Goal: Task Accomplishment & Management: Complete application form

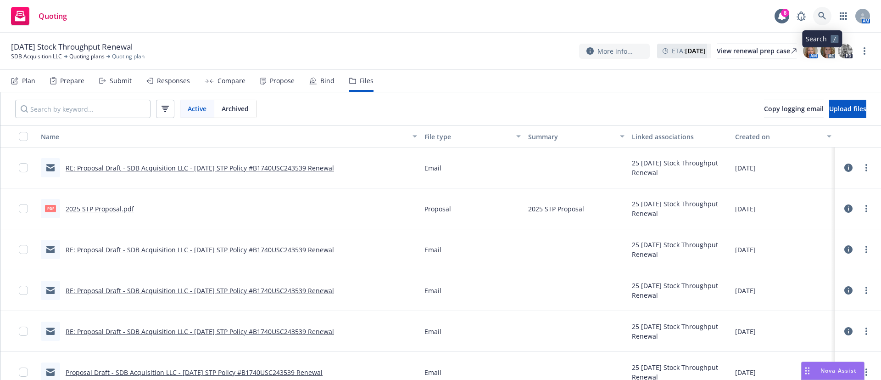
click at [816, 11] on link at bounding box center [822, 16] width 18 height 18
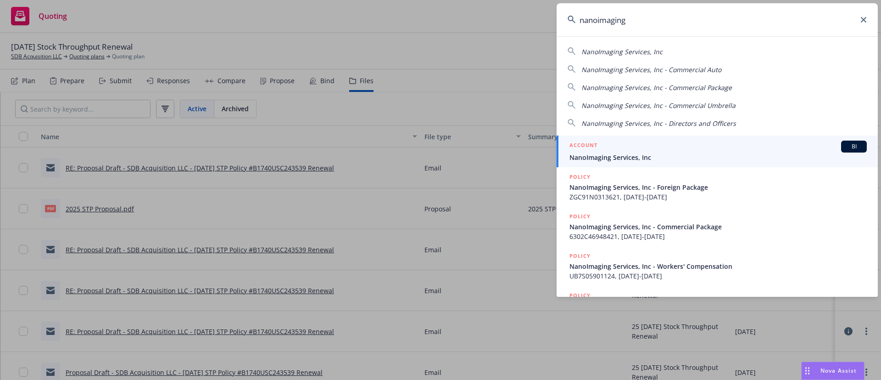
type input "nanoimaging"
click at [621, 151] on div "ACCOUNT BI" at bounding box center [718, 146] width 297 height 12
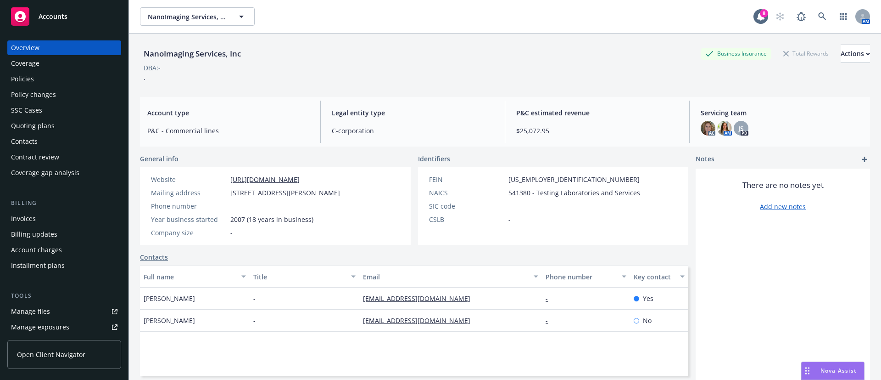
click at [43, 129] on div "Quoting plans" at bounding box center [33, 125] width 44 height 15
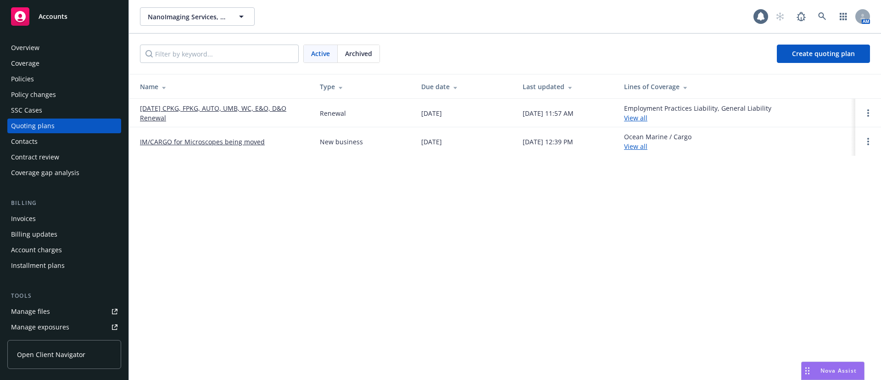
click at [275, 105] on link "[DATE] CPKG, FPKG, AUTO, UMB, WC, E&O, D&O Renewal" at bounding box center [222, 112] width 165 height 19
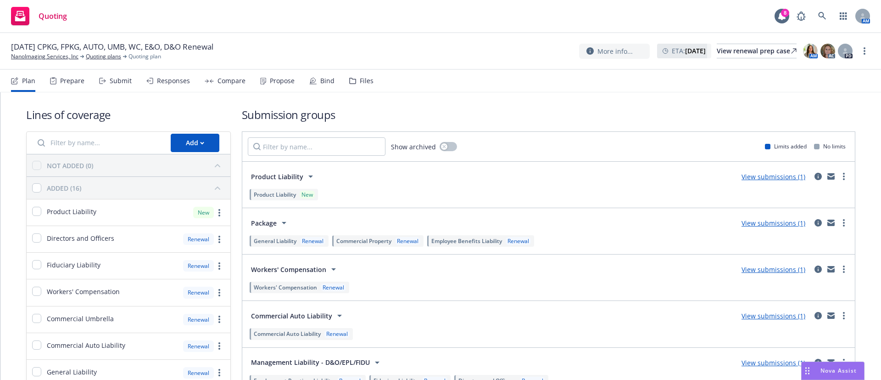
scroll to position [207, 0]
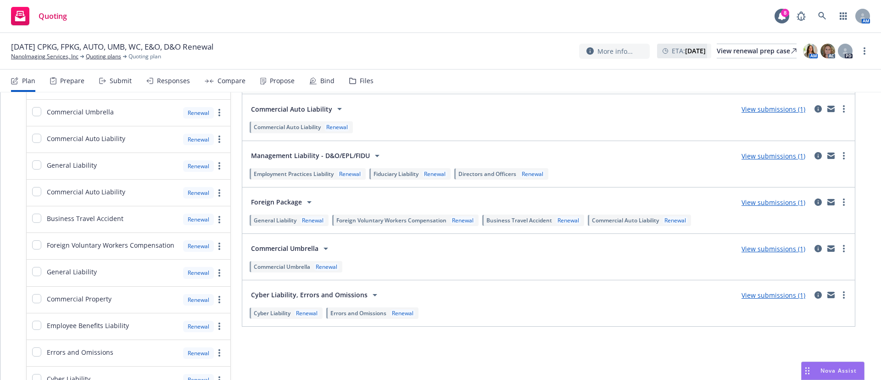
click at [205, 85] on div "Compare" at bounding box center [225, 81] width 41 height 22
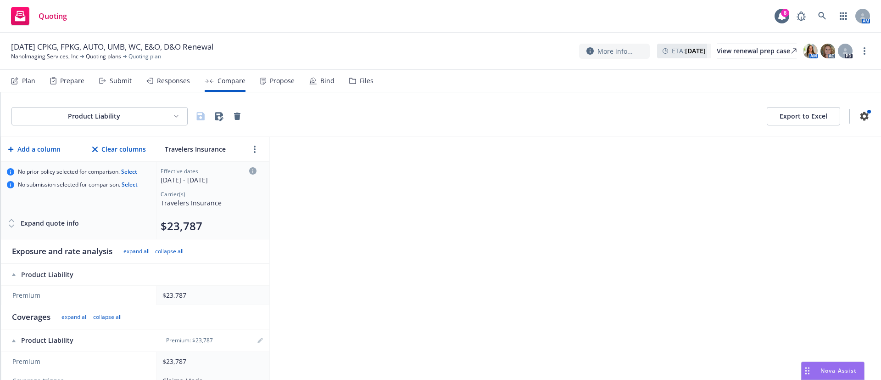
click at [110, 82] on div "Submit" at bounding box center [121, 80] width 22 height 7
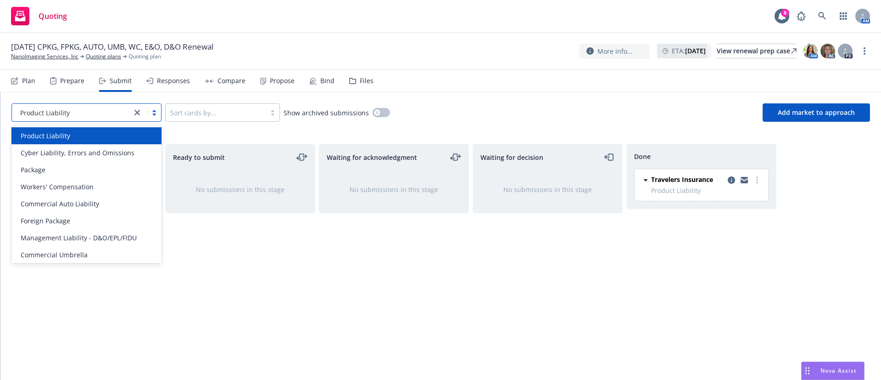
click at [135, 113] on icon "close" at bounding box center [137, 113] width 6 height 6
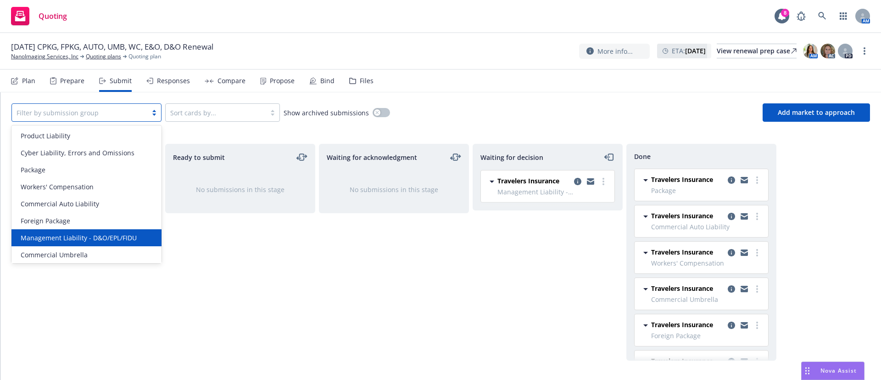
click at [96, 237] on span "Management Liability - D&O/EPL/FIDU" at bounding box center [79, 238] width 116 height 10
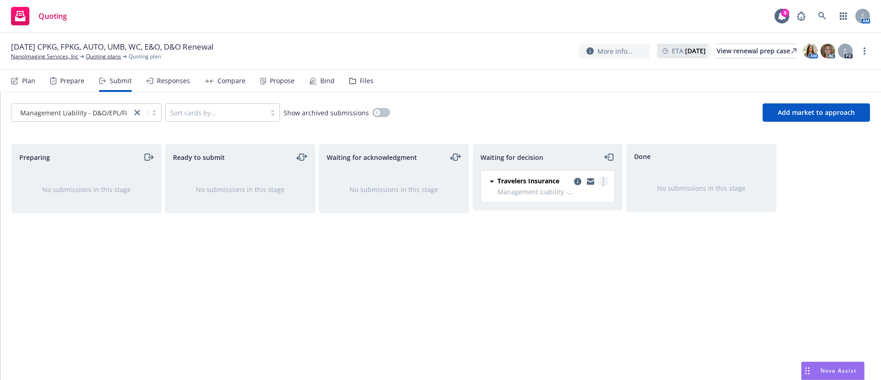
click at [604, 184] on circle "more" at bounding box center [604, 184] width 2 height 2
click at [580, 237] on span "Add accepted decision" at bounding box center [563, 236] width 92 height 9
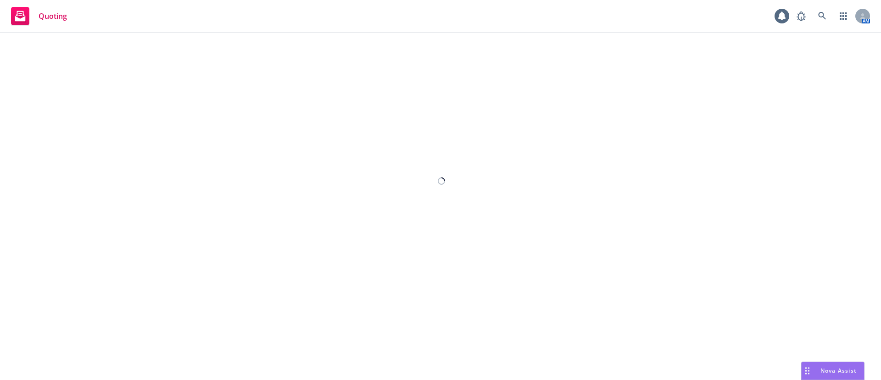
select select "12"
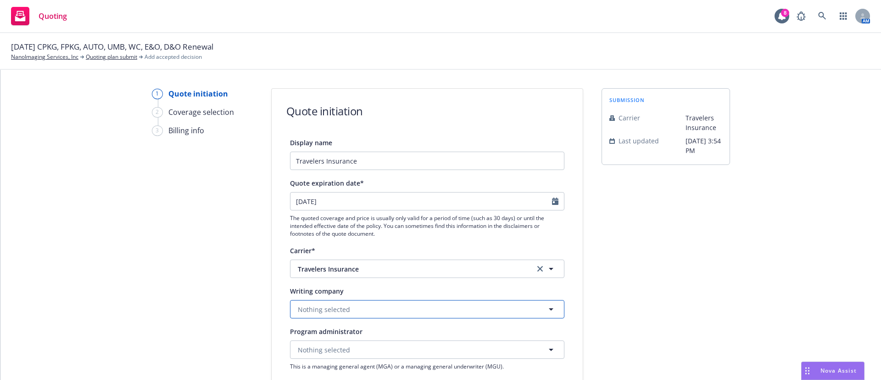
click at [332, 310] on span "Nothing selected" at bounding box center [324, 309] width 52 height 10
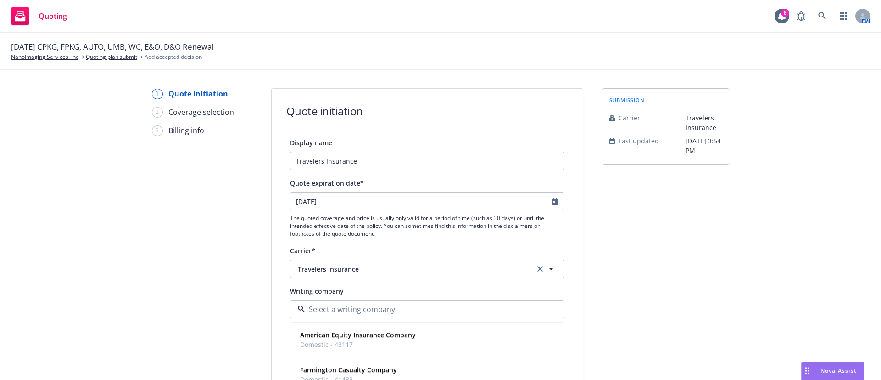
paste input "Travelers Casualty and Surety Company of [GEOGRAPHIC_DATA]"
type input "Travelers Casualty and Surety Company of [GEOGRAPHIC_DATA]"
click at [472, 336] on div "Travelers Casualty and Surety Company of America Domestic - 31194" at bounding box center [428, 339] width 262 height 23
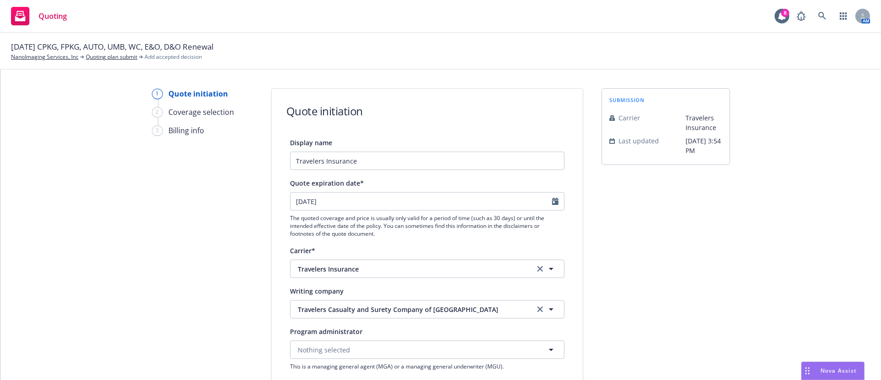
click at [552, 205] on div at bounding box center [558, 200] width 12 height 17
click at [552, 203] on icon "Calendar" at bounding box center [555, 200] width 6 height 7
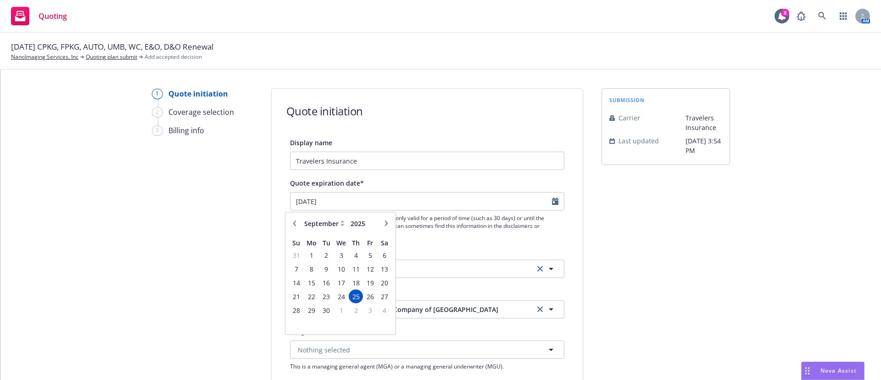
click at [387, 224] on icon "button" at bounding box center [386, 223] width 3 height 6
select select "10"
drag, startPoint x: 357, startPoint y: 294, endPoint x: 548, endPoint y: 294, distance: 191.0
click at [356, 294] on span "23" at bounding box center [356, 296] width 12 height 11
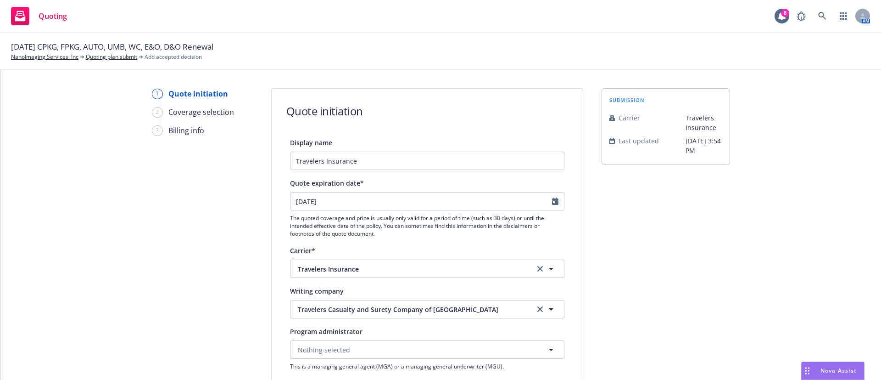
type input "[DATE]"
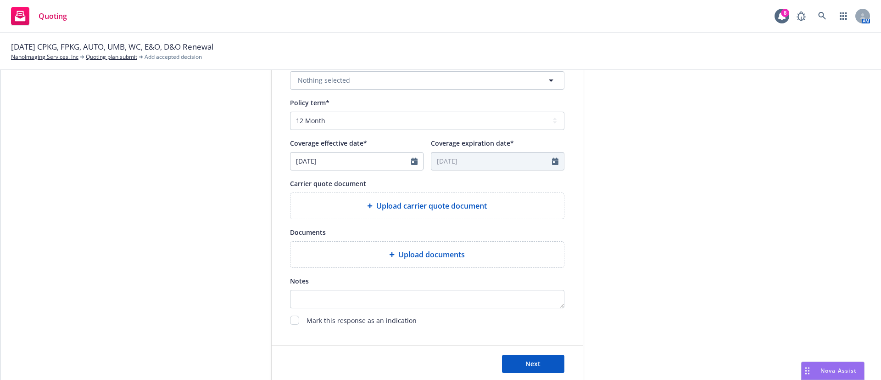
scroll to position [342, 0]
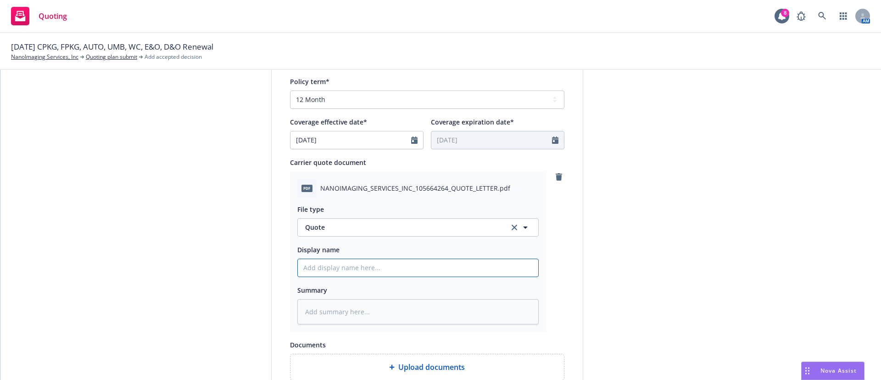
drag, startPoint x: 359, startPoint y: 268, endPoint x: 354, endPoint y: 264, distance: 5.2
click at [358, 268] on input "Display name" at bounding box center [418, 267] width 241 height 17
type textarea "x"
type input "2"
type textarea "x"
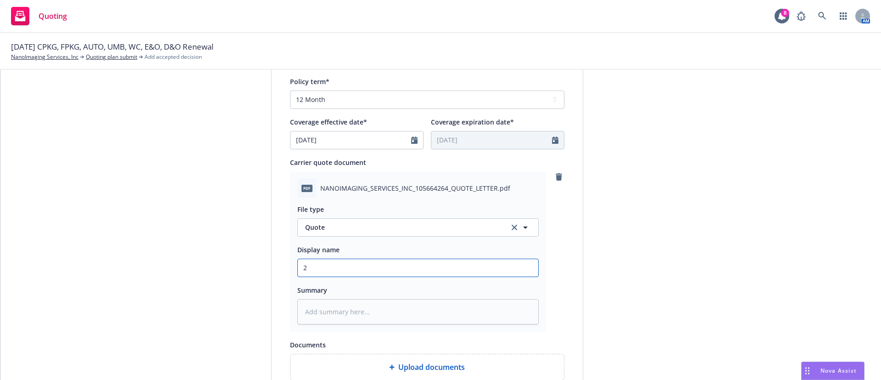
type input "25"
type textarea "x"
type input "25-"
type textarea "x"
type input "25-2"
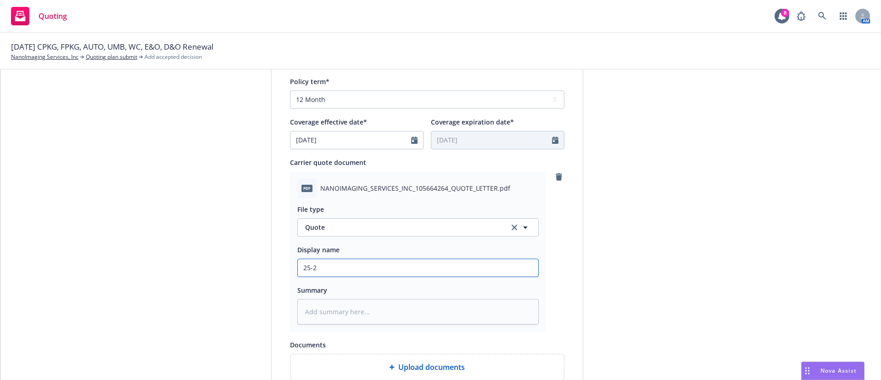
type textarea "x"
type input "25-26"
type textarea "x"
type input "25-26"
type textarea "x"
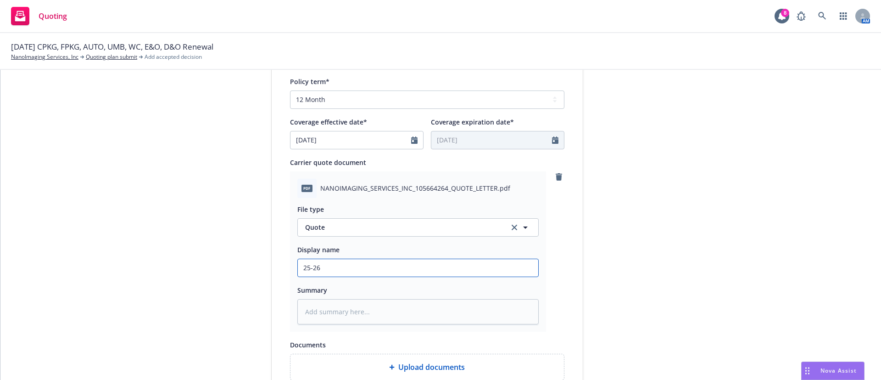
type input "25-26 M"
type textarea "x"
type input "25-26 Ma"
type textarea "x"
type input "25-26 Man"
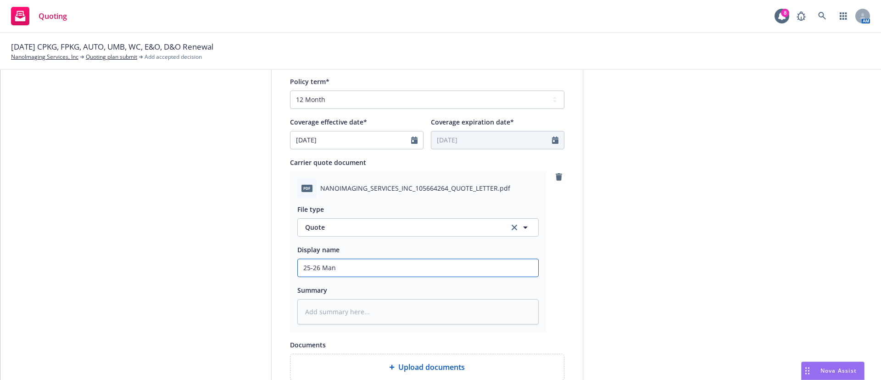
type textarea "x"
type input "25-26 Mana"
type textarea "x"
type input "25-26 Manag"
type textarea "x"
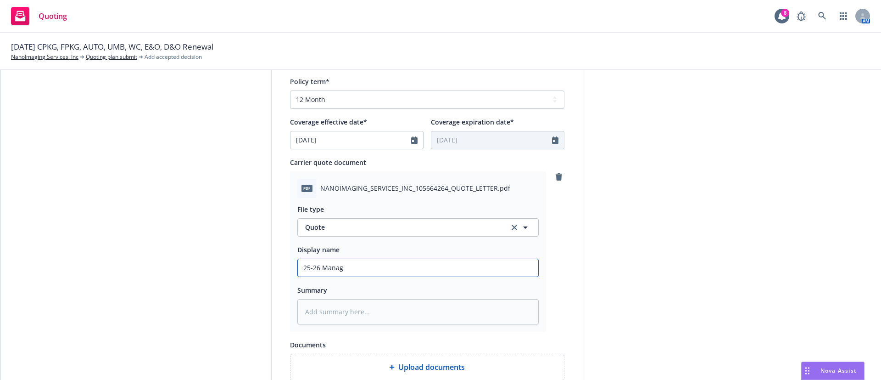
type input "25-26 Manage"
type textarea "x"
type input "25-26 Managem"
type textarea "x"
type input "25-26 Manageme"
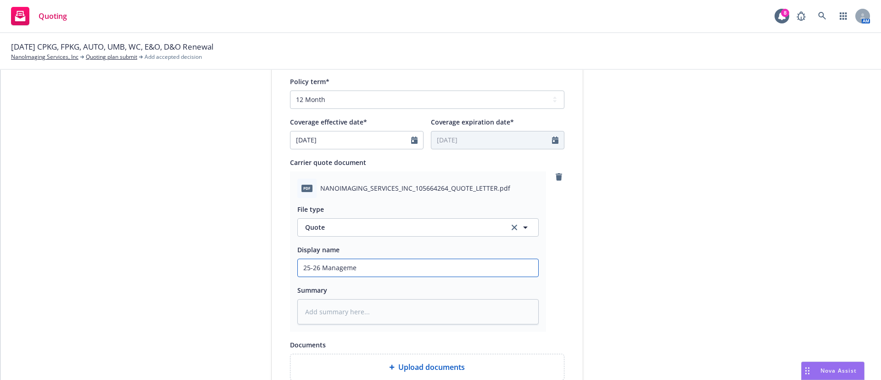
type textarea "x"
type input "25-26 Managemen"
type textarea "x"
type input "25-26 Management"
type textarea "x"
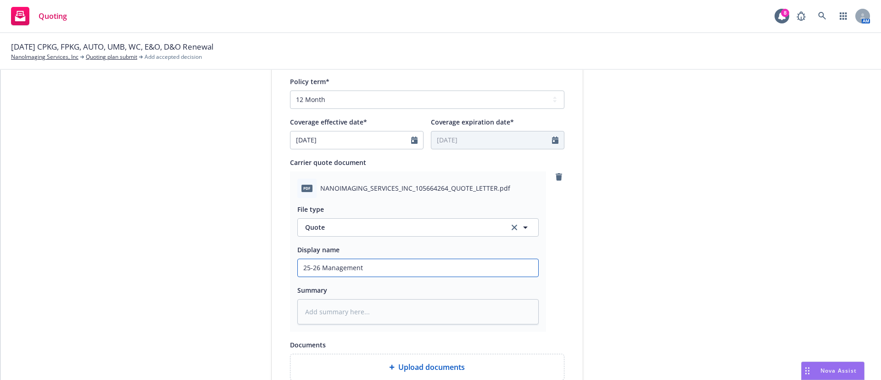
type input "25-26 Management"
type textarea "x"
type input "25-26 Management L"
type textarea "x"
type input "25-26 Management Li"
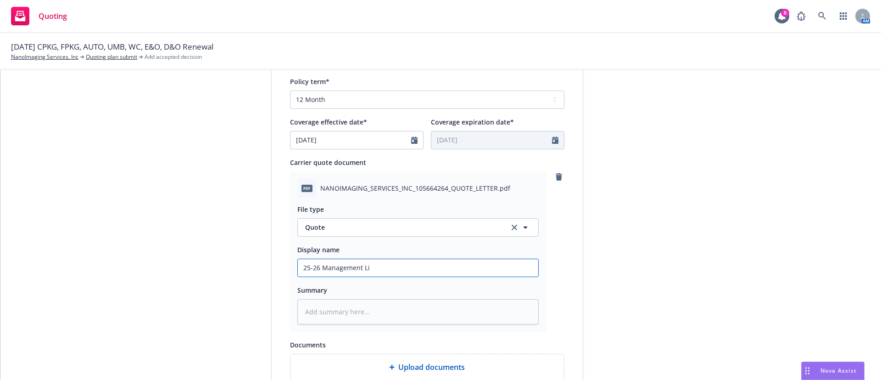
type textarea "x"
type input "25-26 Management Lia"
type textarea "x"
type input "25-26 Management Liab"
type textarea "x"
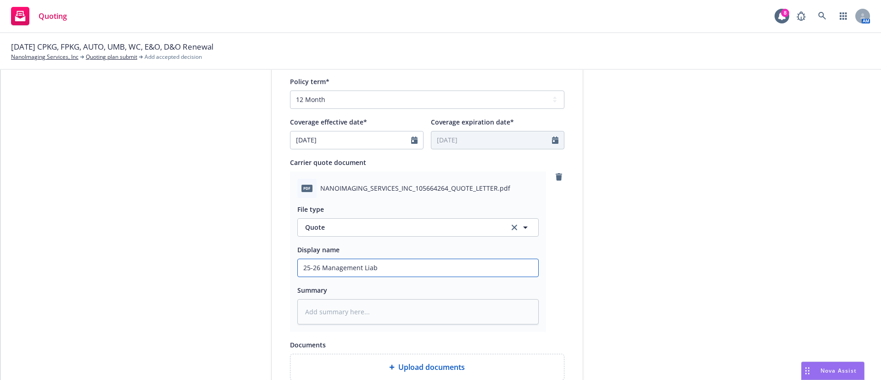
type input "25-26 Management Liabi"
type textarea "x"
type input "25-26 Management Liabil"
type textarea "x"
type input "25-26 Management Liabili"
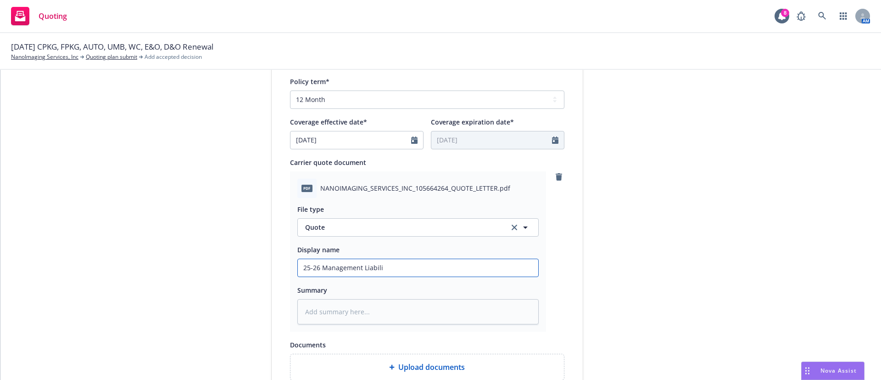
type textarea "x"
type input "25-26 Management Liabilit"
type textarea "x"
type input "25-26 Management Liability"
type textarea "x"
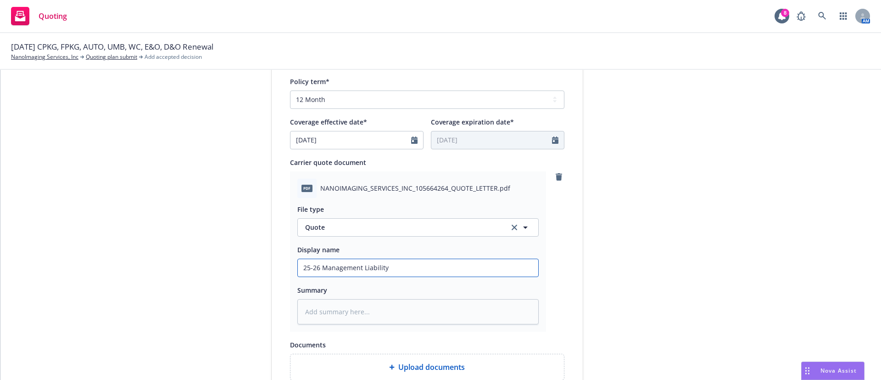
type input "25-26 Management Liability"
type textarea "x"
type input "25-26 Management Liability T"
type textarea "x"
type input "25-26 Management Liability Tr"
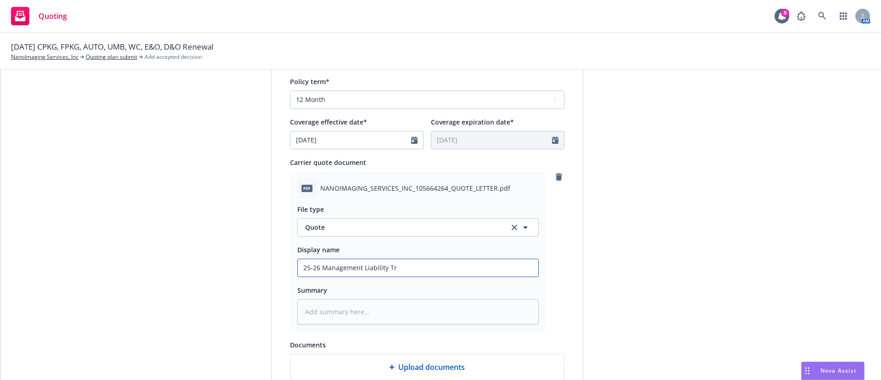
type textarea "x"
type input "25-26 Management Liability Tra"
type textarea "x"
type input "25-26 Management Liability Trav"
type textarea "x"
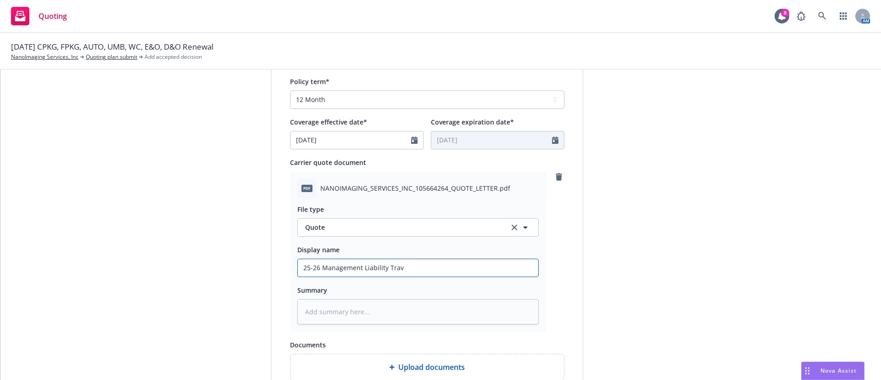
type input "25-26 Management Liability Travl"
type textarea "x"
type input "25-26 Management Liability Trav"
type textarea "x"
type input "25-26 Management Liability Trave"
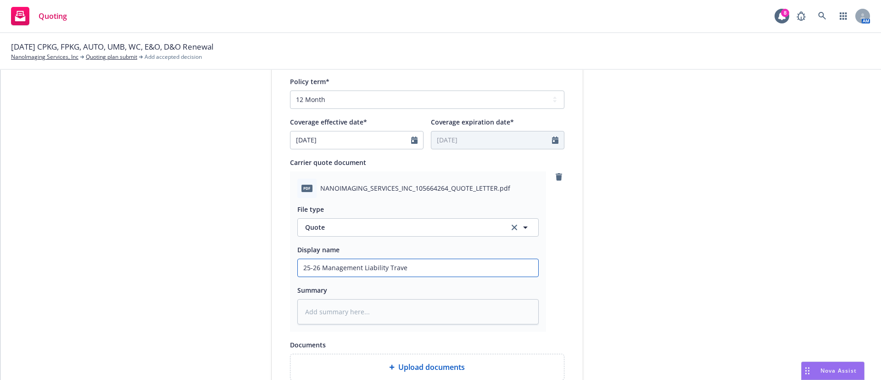
type textarea "x"
type input "25-26 Management Liability Travel"
type textarea "x"
type input "25-26 Management Liability Travele"
type textarea "x"
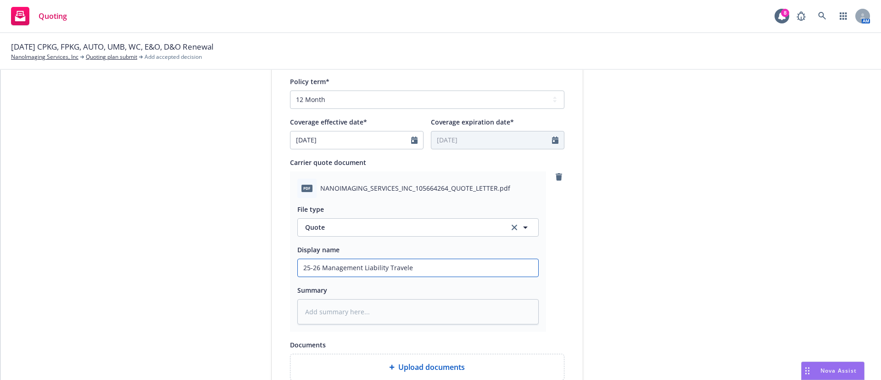
type input "25-26 Management Liability Traveler"
type textarea "x"
type input "25-26 Management Liability Travelers"
type textarea "x"
type input "25-26 Management Liability Travelers"
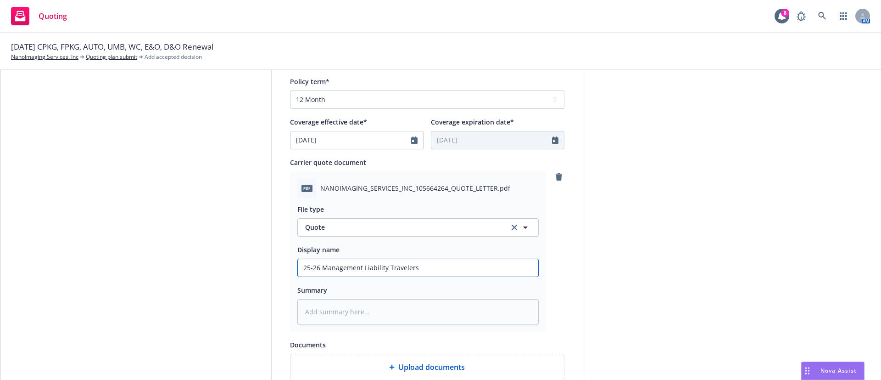
type textarea "x"
type input "25-26 Management Liability Travelers Q"
type textarea "x"
type input "25-26 Management Liability Travelers Qu"
type textarea "x"
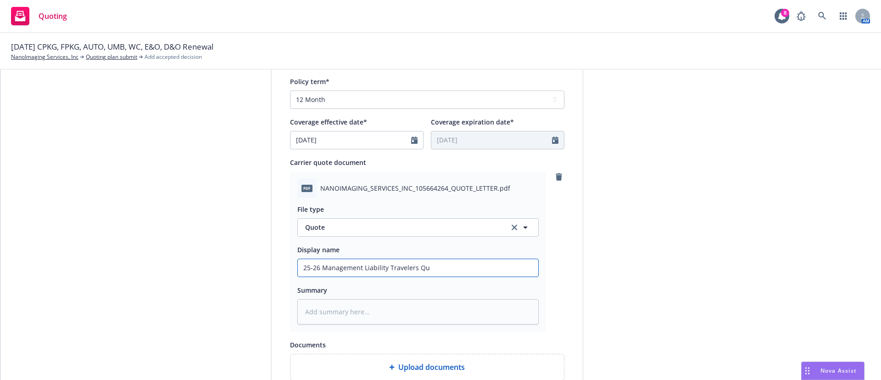
type input "25-26 Management Liability Travelers Quo"
type textarea "x"
type input "25-26 Management Liability Travelers Quot"
type textarea "x"
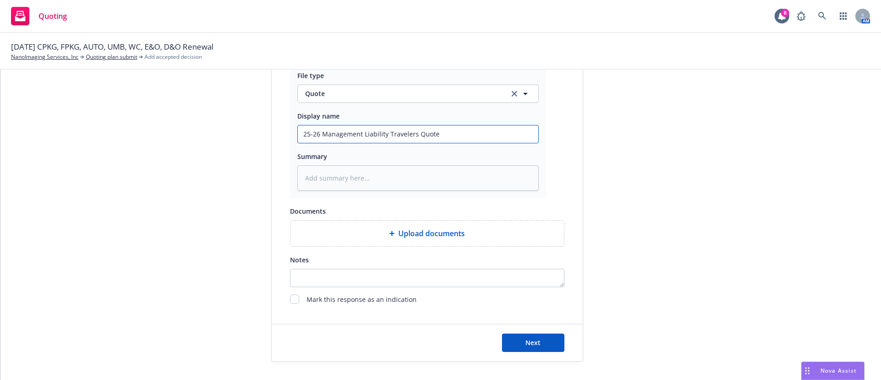
type input "25-26 Management Liability Travelers Quote"
click at [549, 333] on button "Next" at bounding box center [533, 342] width 62 height 18
type textarea "x"
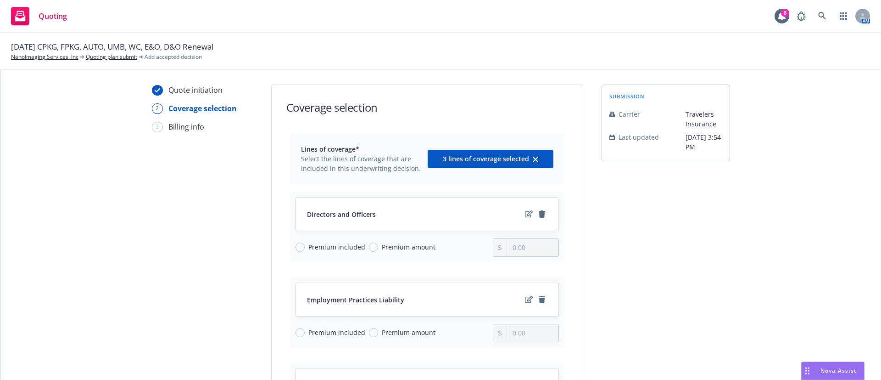
scroll to position [0, 0]
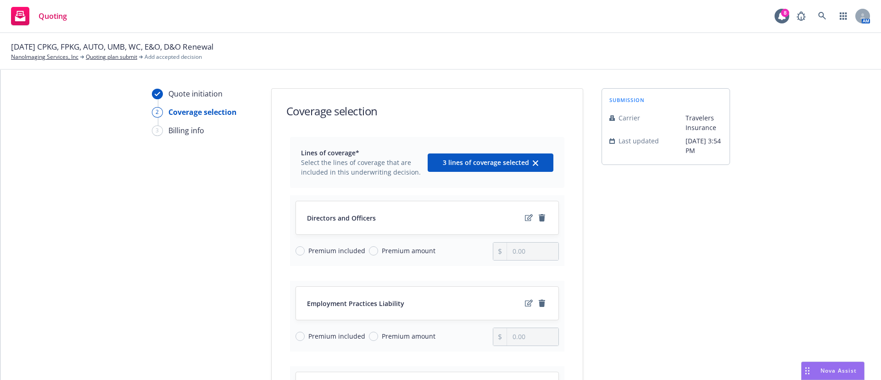
click at [397, 246] on span "Premium amount" at bounding box center [409, 251] width 54 height 10
click at [378, 246] on input "Premium amount" at bounding box center [373, 250] width 9 height 9
radio input "true"
drag, startPoint x: 521, startPoint y: 251, endPoint x: 426, endPoint y: 250, distance: 95.0
click at [427, 251] on div "Premium included Premium amount 0.00" at bounding box center [427, 251] width 263 height 18
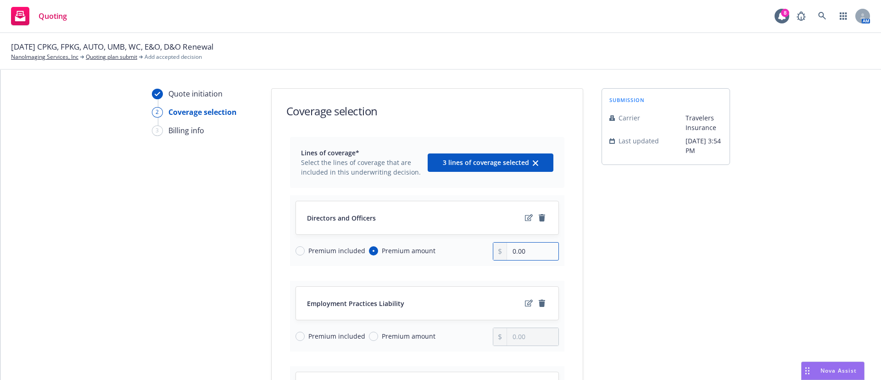
paste input "56,551"
type input "56,551.00"
click at [689, 221] on div "submission Carrier Travelers Insurance Last updated [DATE] 3:54 PM" at bounding box center [666, 327] width 129 height 479
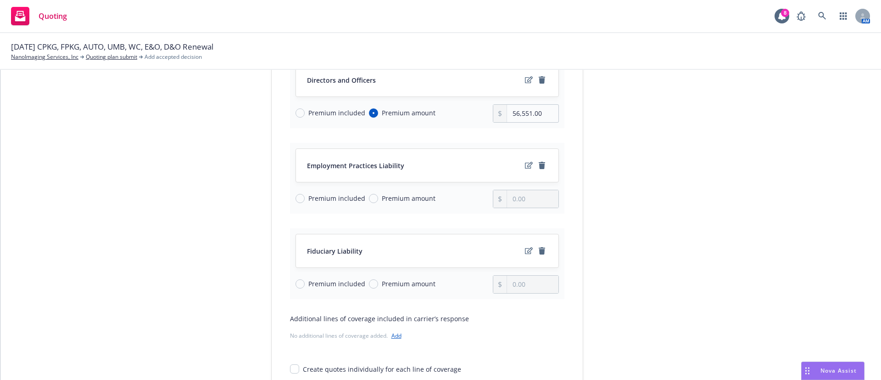
click at [329, 191] on div "Premium included Premium amount" at bounding box center [395, 199] width 198 height 18
click at [331, 285] on span "Premium included" at bounding box center [336, 284] width 57 height 10
click at [305, 285] on input "Premium included" at bounding box center [300, 283] width 9 height 9
radio input "true"
click at [296, 199] on input "Premium included" at bounding box center [300, 198] width 9 height 9
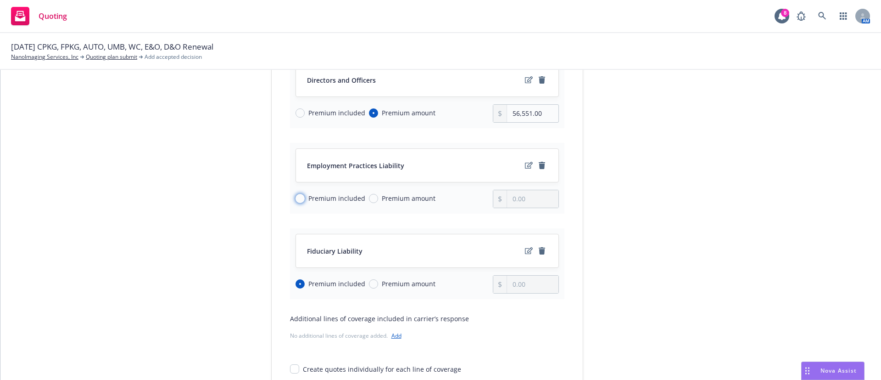
radio input "true"
click at [753, 174] on div "Quote initiation 2 Coverage selection 3 Billing info Coverage selection Lines o…" at bounding box center [440, 189] width 859 height 479
click at [525, 81] on icon "edit" at bounding box center [529, 79] width 8 height 7
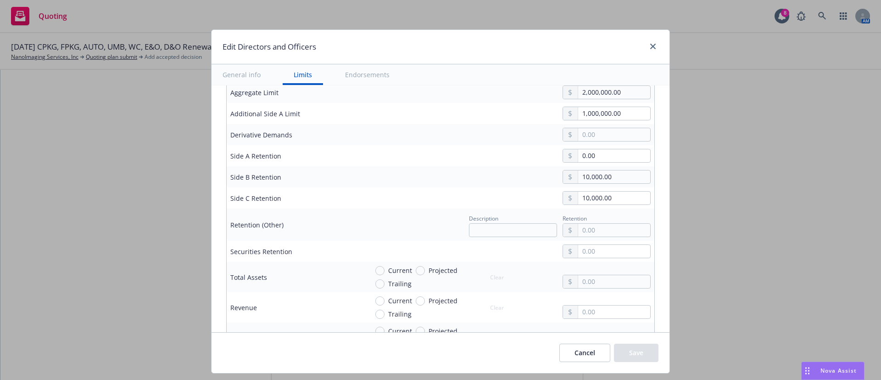
scroll to position [344, 0]
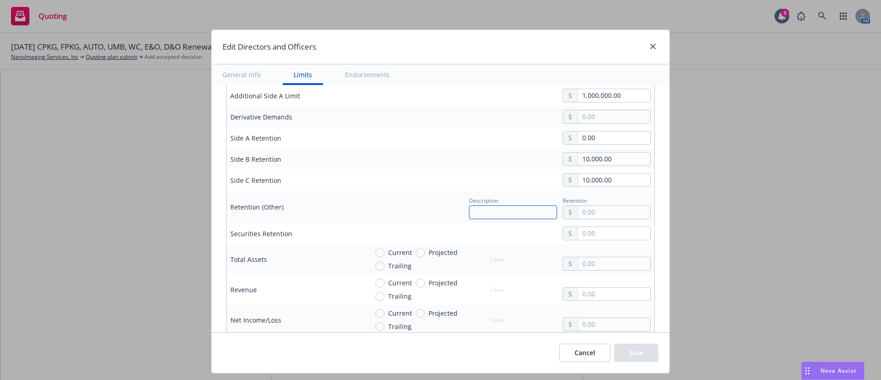
click at [521, 207] on input "text" at bounding box center [513, 212] width 88 height 14
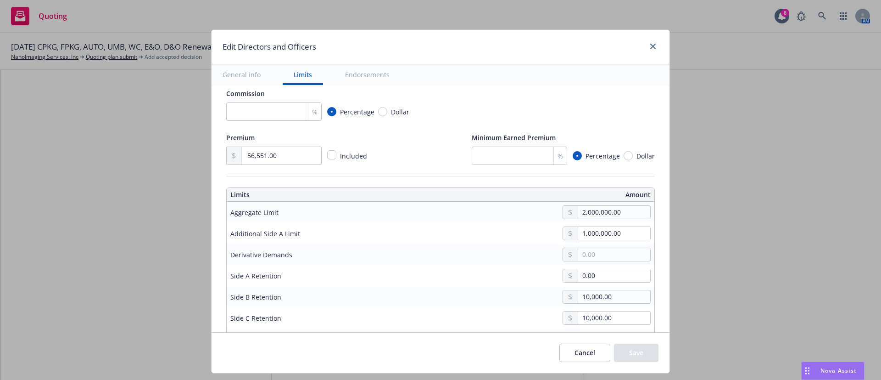
scroll to position [275, 0]
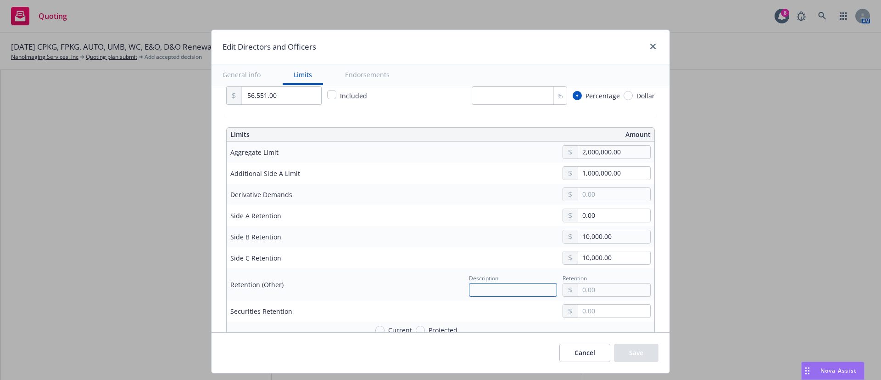
type textarea "x"
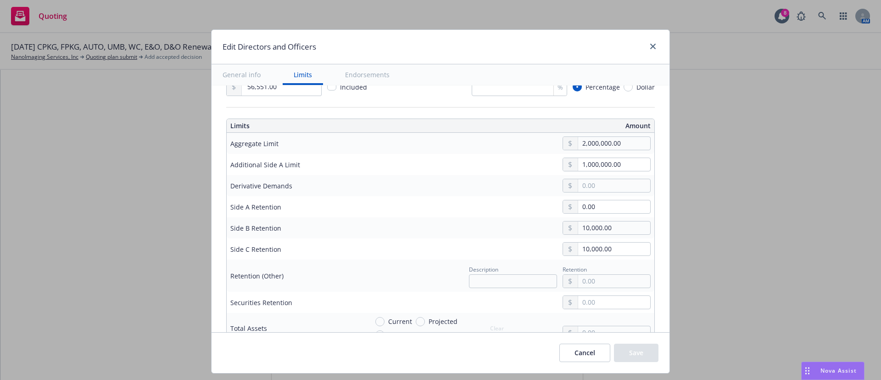
click at [589, 348] on button "Cancel" at bounding box center [585, 352] width 51 height 18
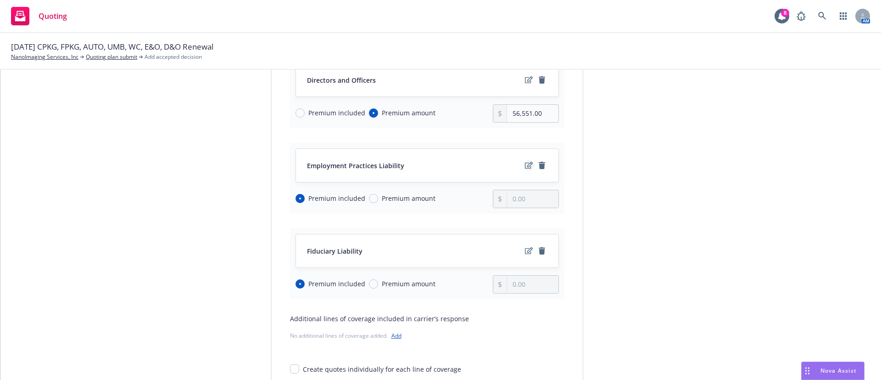
click at [527, 167] on icon "edit" at bounding box center [529, 165] width 8 height 7
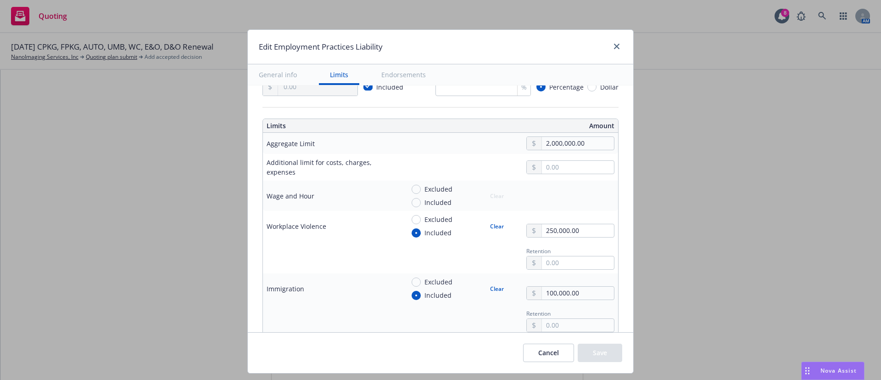
click at [551, 357] on button "Cancel" at bounding box center [548, 352] width 51 height 18
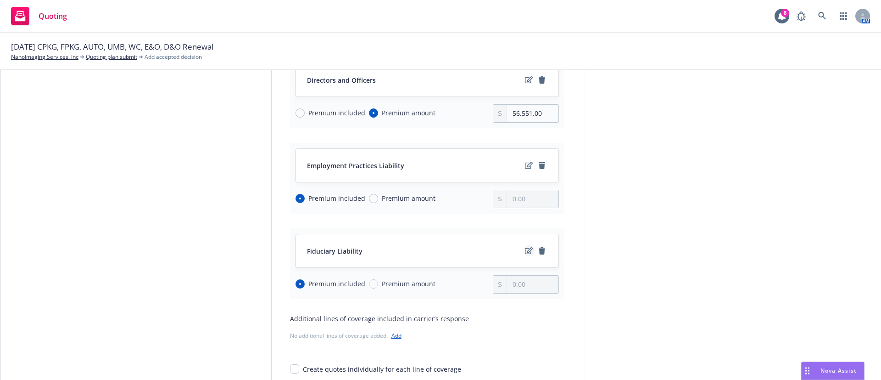
click at [526, 250] on icon "edit" at bounding box center [529, 250] width 8 height 7
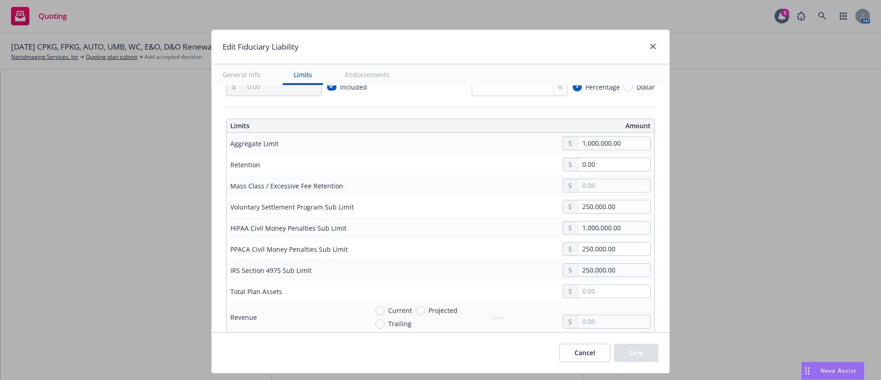
click at [580, 365] on div "Cancel Save" at bounding box center [441, 352] width 458 height 41
click at [584, 356] on button "Cancel" at bounding box center [585, 352] width 51 height 18
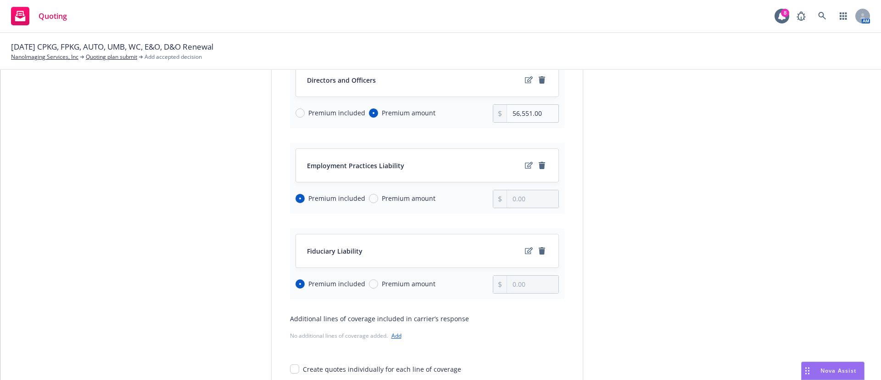
click at [523, 171] on div "Employment Practices Liability" at bounding box center [427, 165] width 263 height 33
click at [525, 165] on icon "edit" at bounding box center [529, 165] width 8 height 7
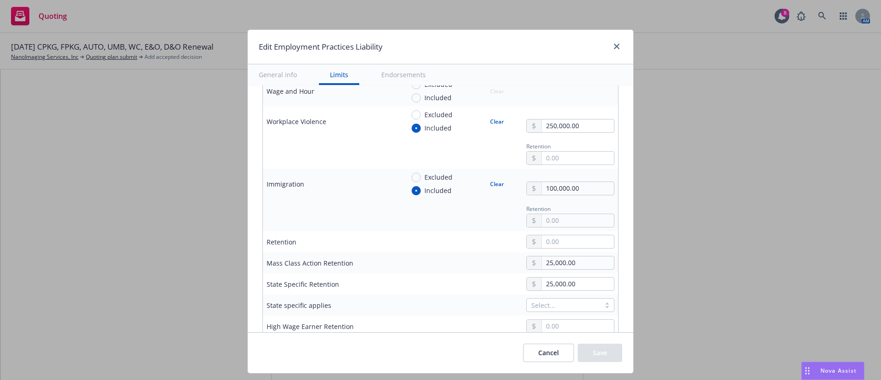
scroll to position [413, 0]
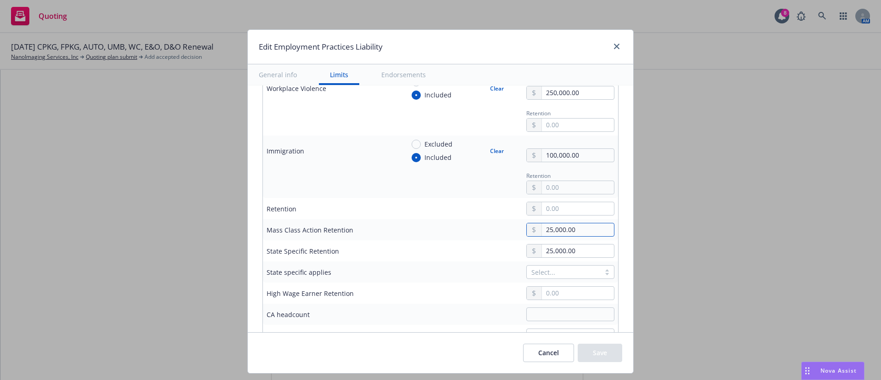
click at [568, 230] on input "25,000.00" at bounding box center [578, 229] width 72 height 13
drag, startPoint x: 543, startPoint y: 210, endPoint x: 568, endPoint y: 208, distance: 25.3
click at [543, 210] on input "text" at bounding box center [578, 208] width 72 height 13
paste input "25,000.00"
type input "25,000.00"
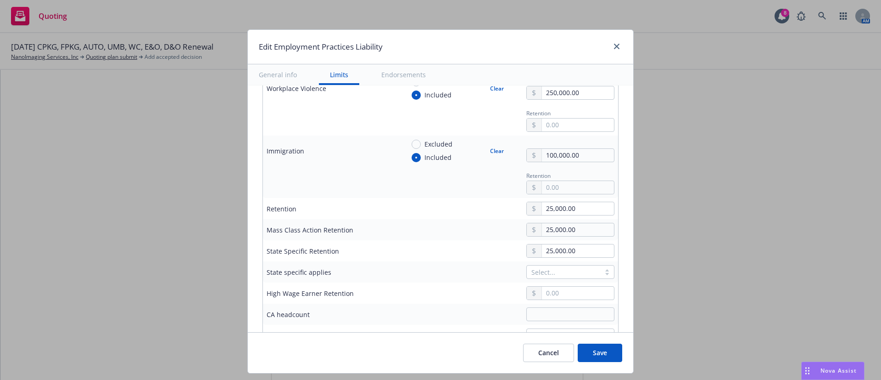
click at [434, 245] on div "25,000.00" at bounding box center [509, 251] width 210 height 14
click at [595, 354] on button "Save" at bounding box center [600, 352] width 45 height 18
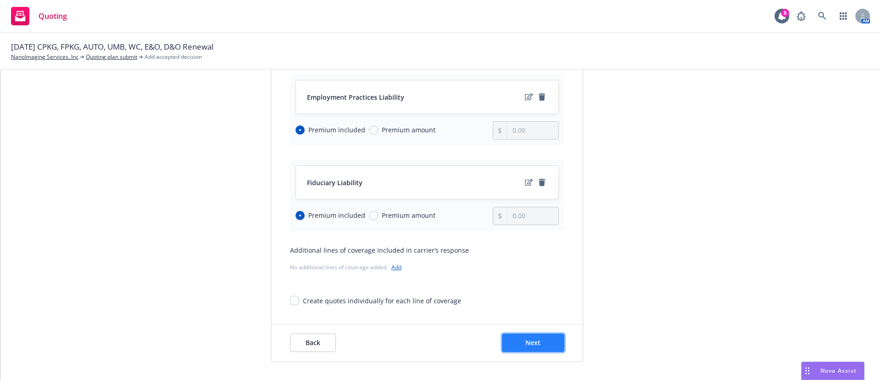
click at [539, 343] on button "Next" at bounding box center [533, 342] width 62 height 18
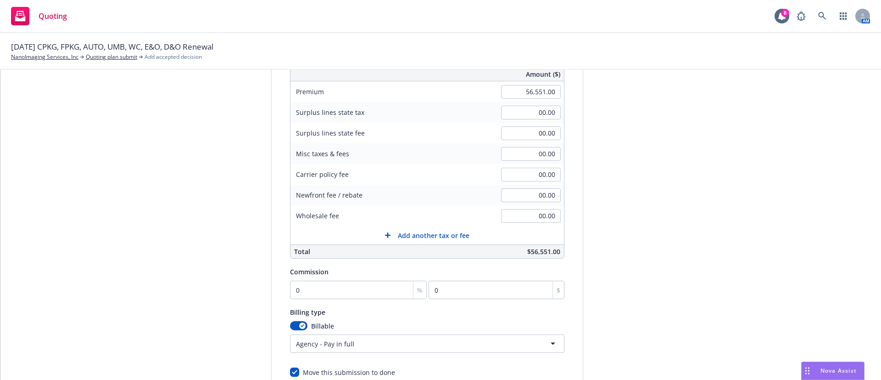
scroll to position [59, 0]
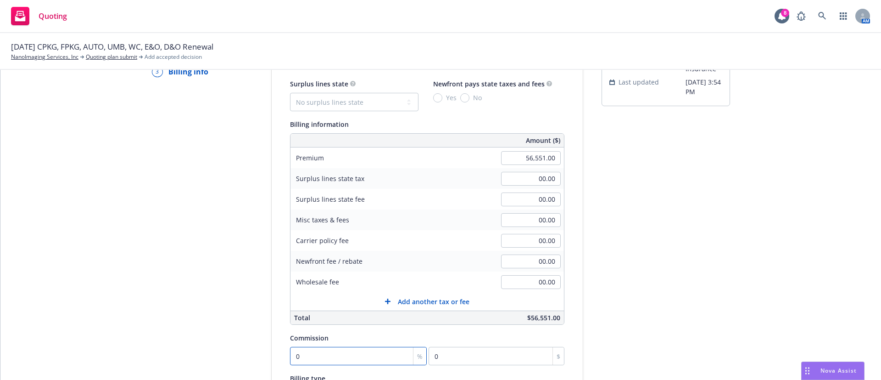
click at [342, 359] on input "0" at bounding box center [358, 356] width 137 height 18
type input "1"
type input "565.51"
type input "15"
type input "8482.65"
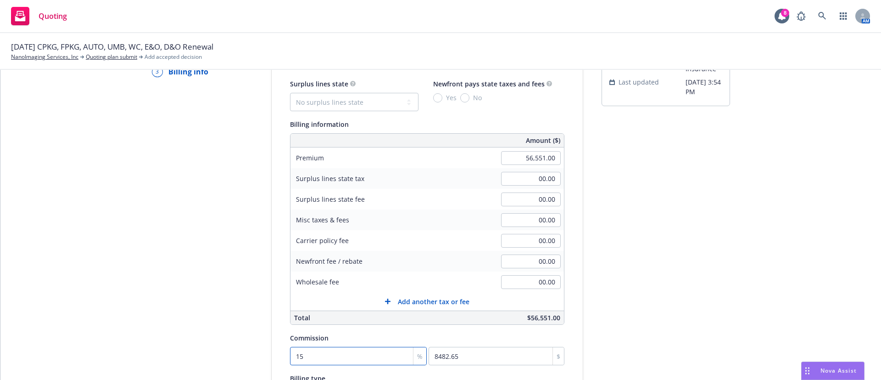
type input "15"
drag, startPoint x: 768, startPoint y: 240, endPoint x: 741, endPoint y: 216, distance: 36.1
click at [768, 240] on div "Quote initiation Coverage selection 3 Billing info Add billing information Surp…" at bounding box center [440, 264] width 859 height 470
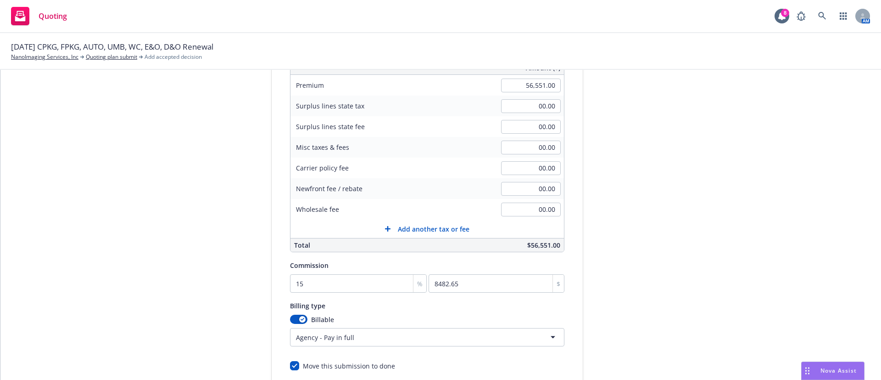
scroll to position [196, 0]
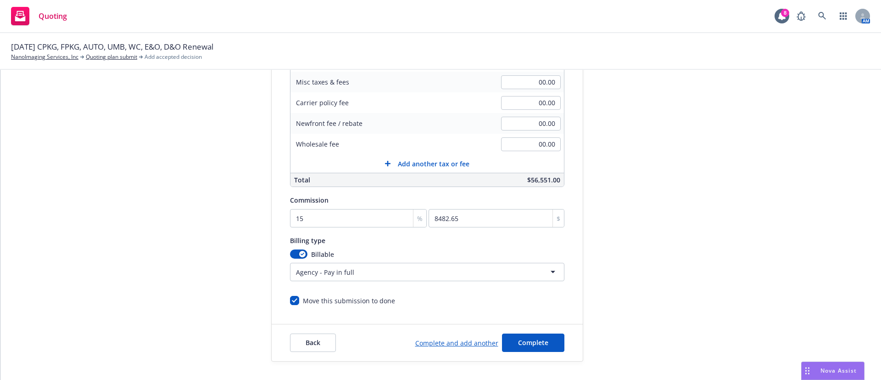
click at [438, 271] on html "Quoting 8 AM [DATE] CPKG, FPKG, AUTO, [GEOGRAPHIC_DATA], [GEOGRAPHIC_DATA], E&O…" at bounding box center [440, 190] width 881 height 380
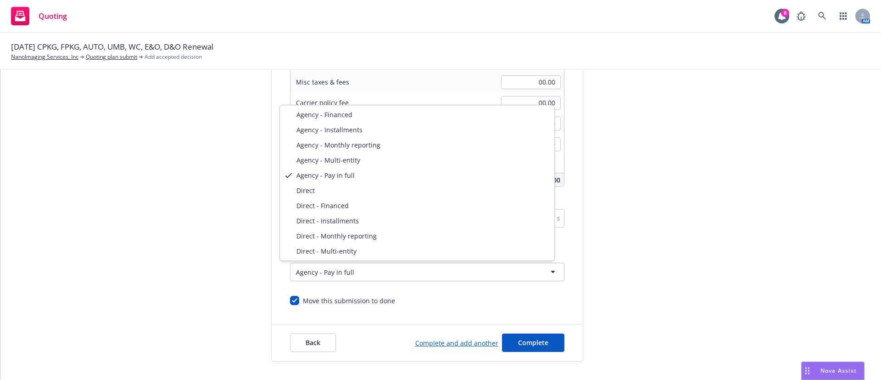
select select "DIRECT"
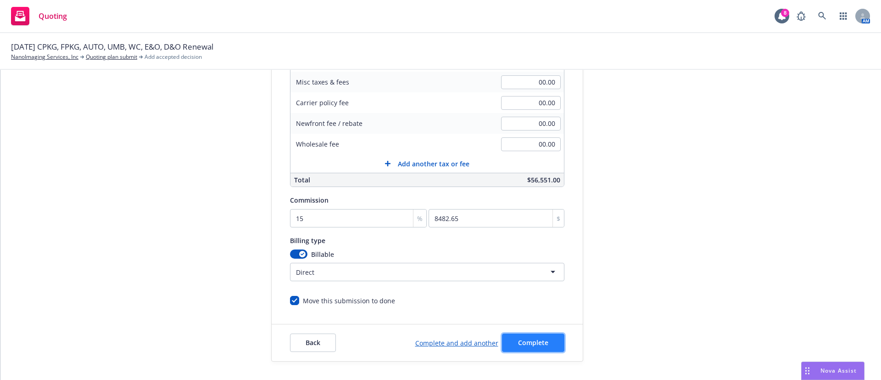
click at [542, 342] on button "Complete" at bounding box center [533, 342] width 62 height 18
